Goal: Transaction & Acquisition: Purchase product/service

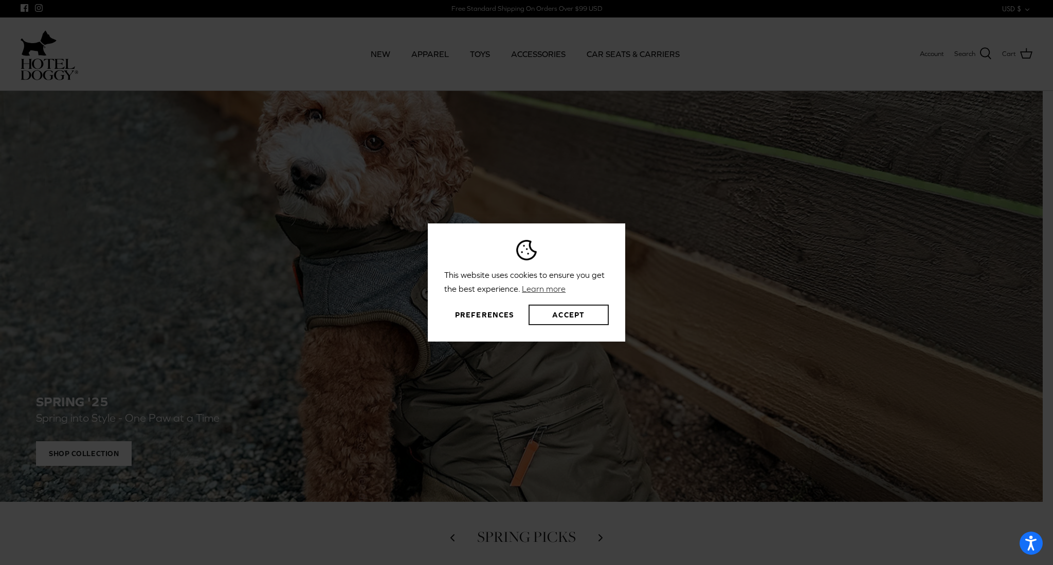
click at [580, 315] on button "Accept" at bounding box center [568, 315] width 80 height 21
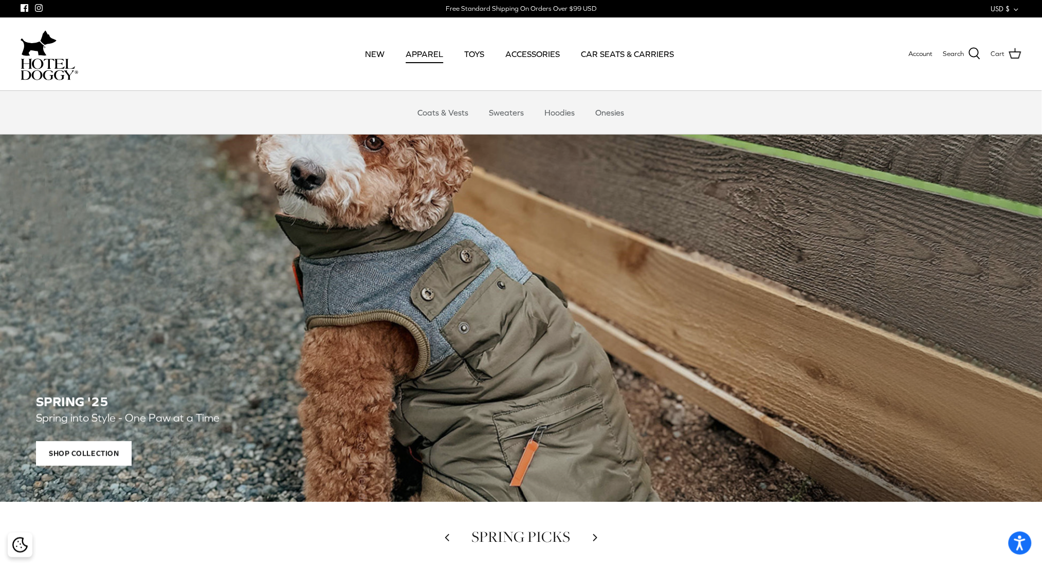
click at [427, 50] on link "APPAREL" at bounding box center [424, 53] width 56 height 35
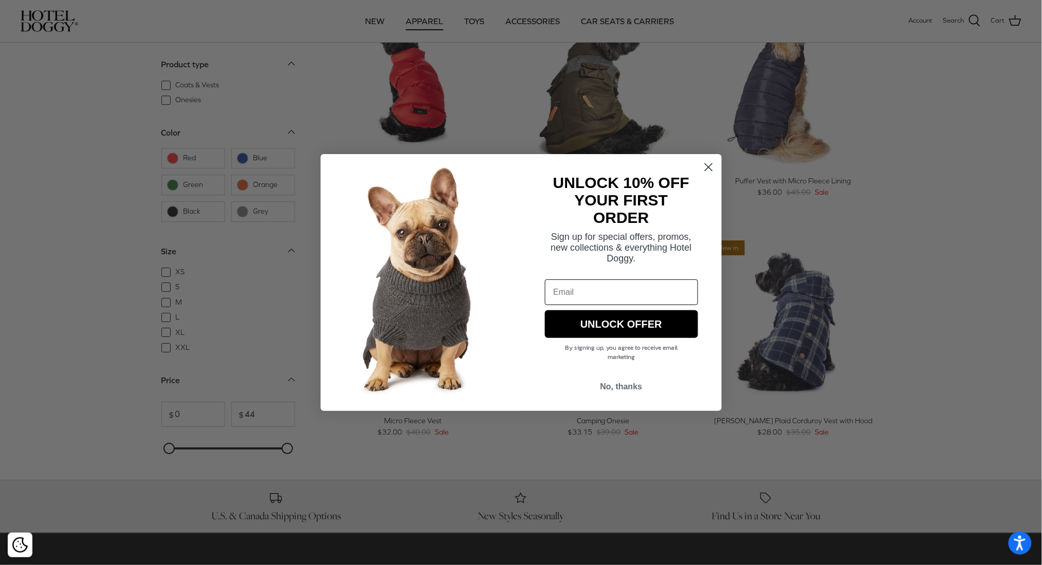
scroll to position [1097, 0]
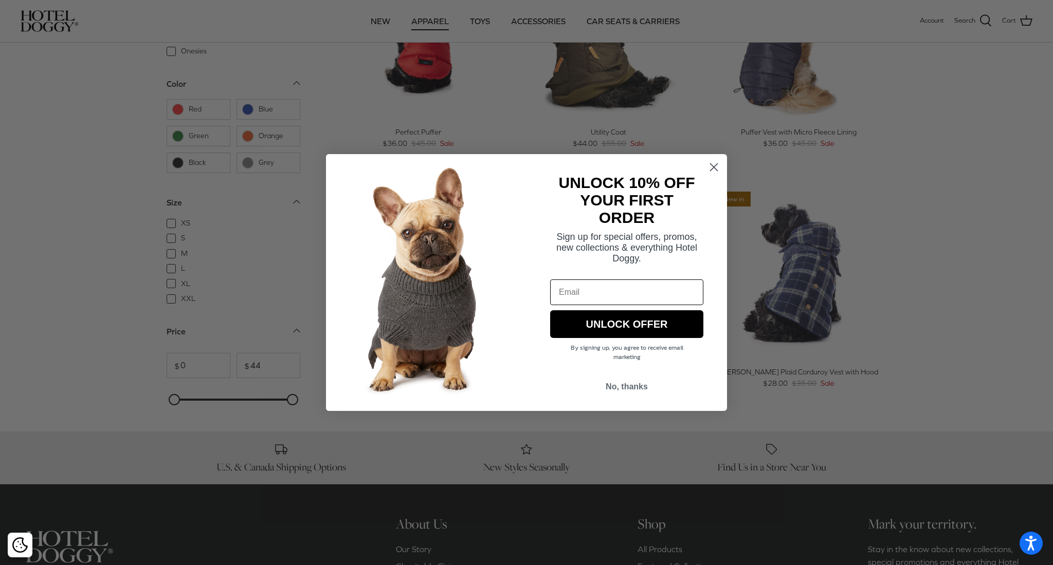
click at [716, 166] on circle "Close dialog" at bounding box center [713, 167] width 17 height 17
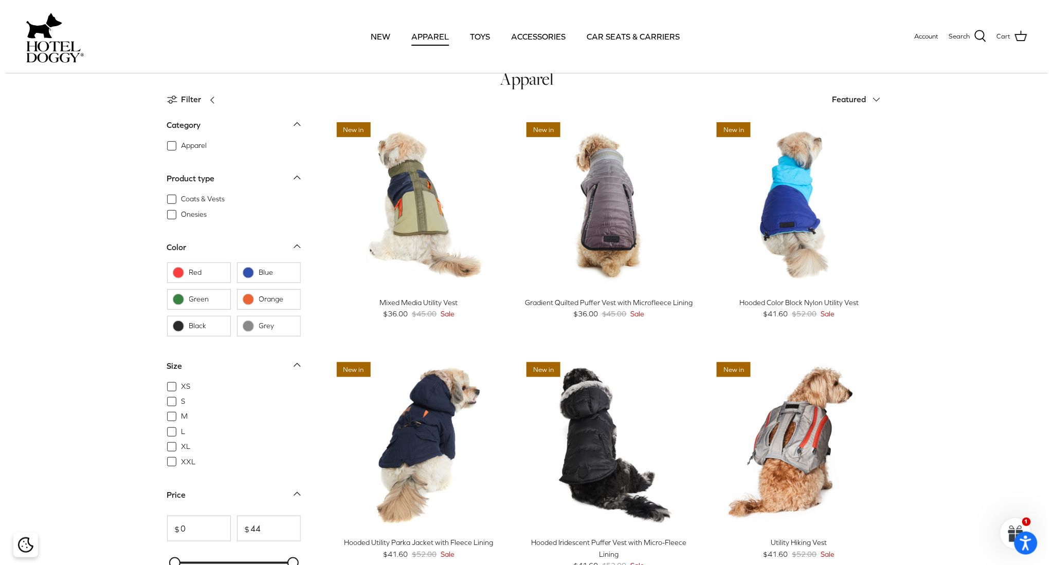
scroll to position [0, 0]
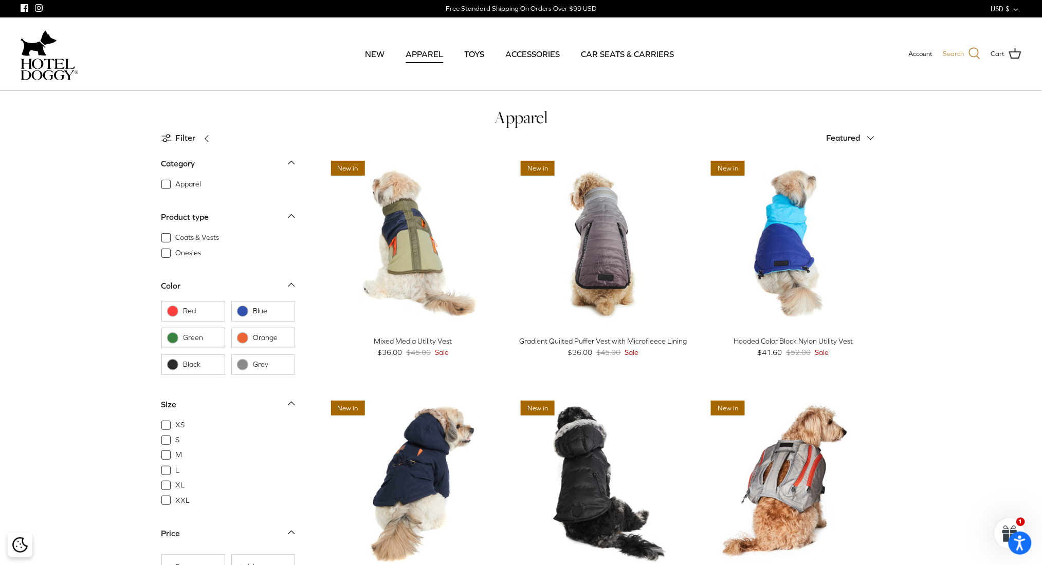
click at [957, 53] on span "Search" at bounding box center [953, 54] width 21 height 11
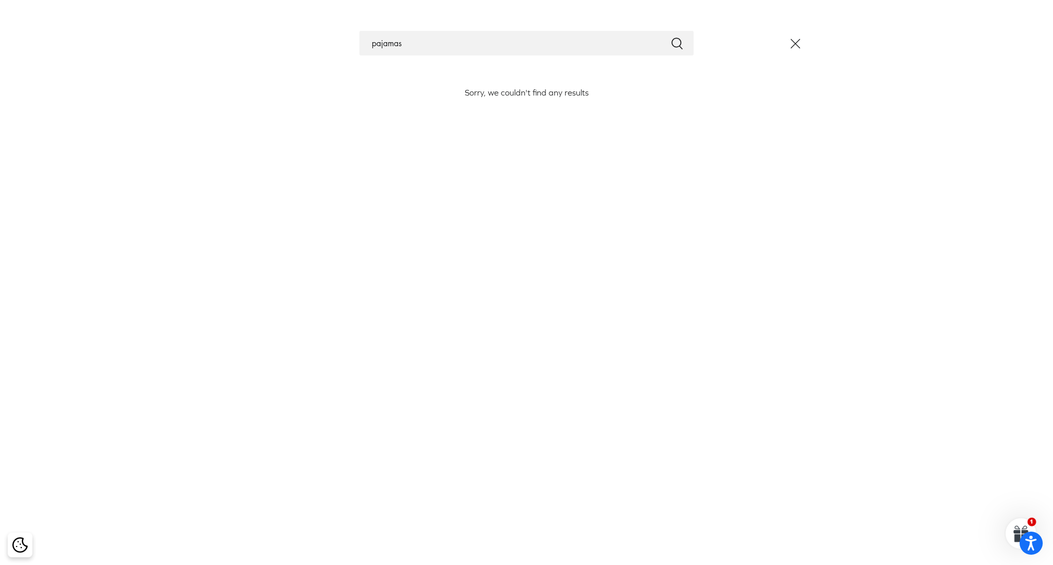
type input "pajamas"
click at [671, 44] on icon "Submit" at bounding box center [677, 44] width 12 height 12
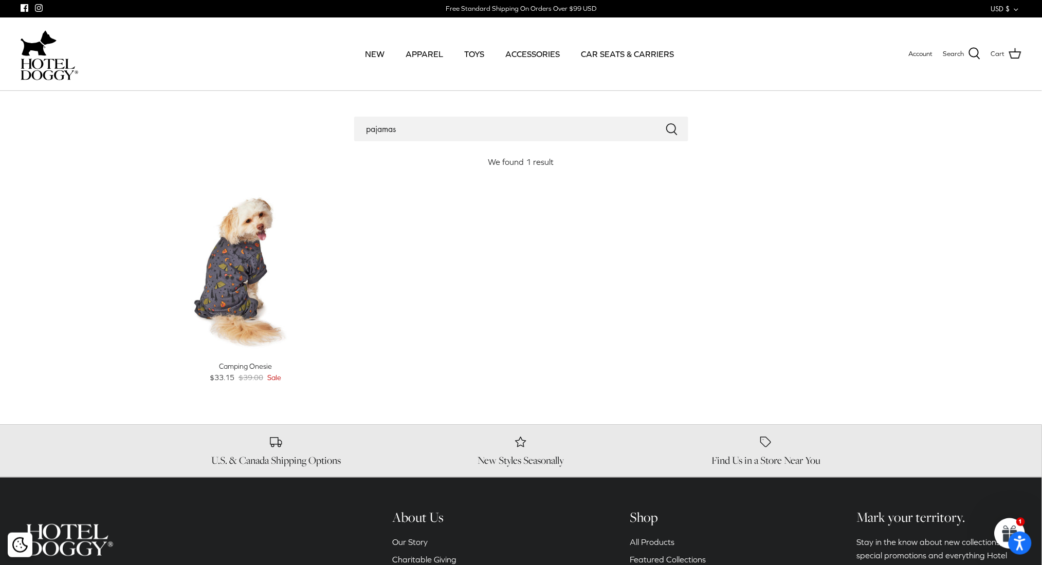
drag, startPoint x: 399, startPoint y: 126, endPoint x: 355, endPoint y: 122, distance: 44.4
click at [355, 122] on input "pajamas" at bounding box center [521, 129] width 334 height 25
click at [384, 51] on link "NEW" at bounding box center [375, 53] width 38 height 35
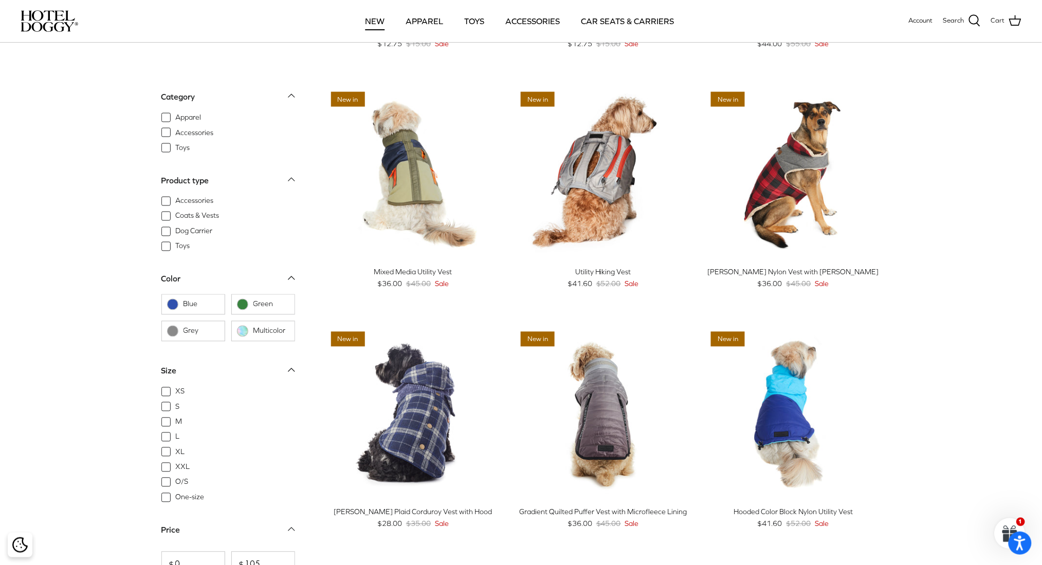
scroll to position [640, 0]
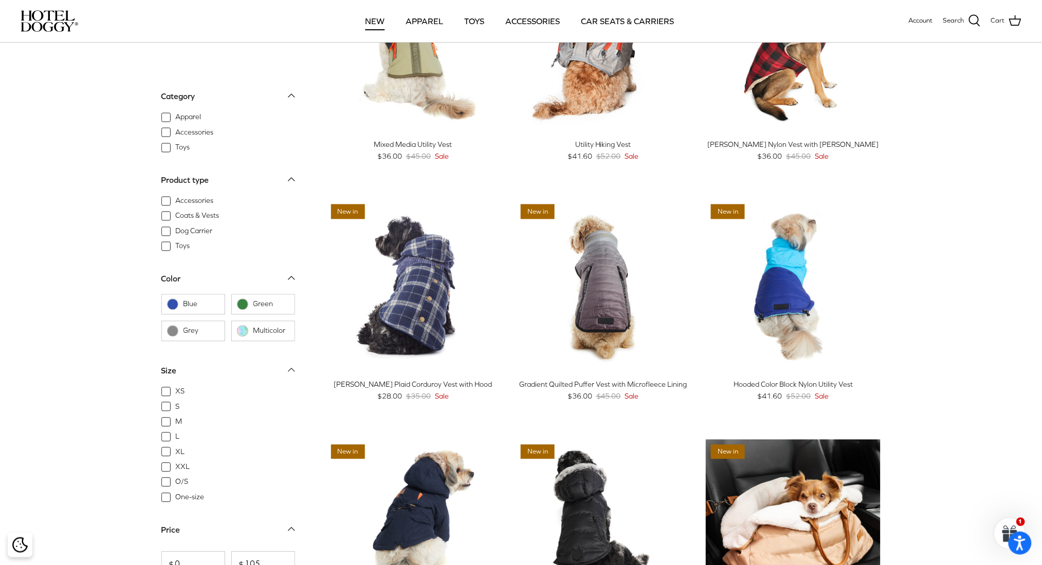
click at [176, 436] on span "L" at bounding box center [178, 437] width 4 height 10
click at [175, 433] on input "L" at bounding box center [175, 432] width 1 height 1
checkbox input "true"
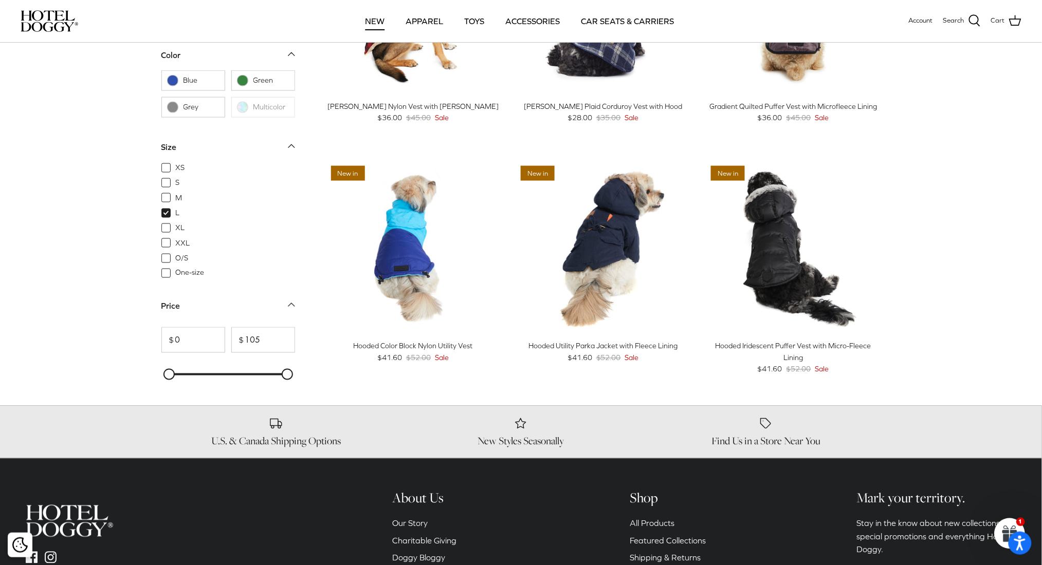
scroll to position [595, 0]
